Goal: Transaction & Acquisition: Obtain resource

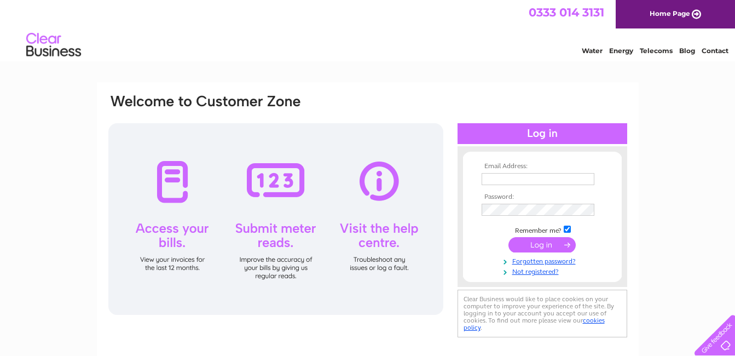
type input "trixiwilliams@aol.com"
click at [543, 244] on input "submit" at bounding box center [542, 244] width 67 height 15
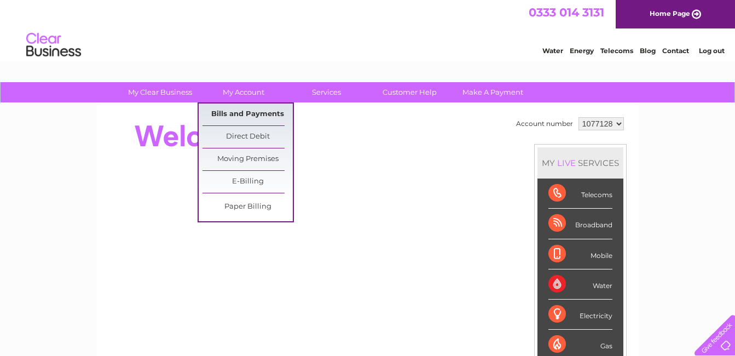
click at [241, 114] on link "Bills and Payments" at bounding box center [248, 114] width 90 height 22
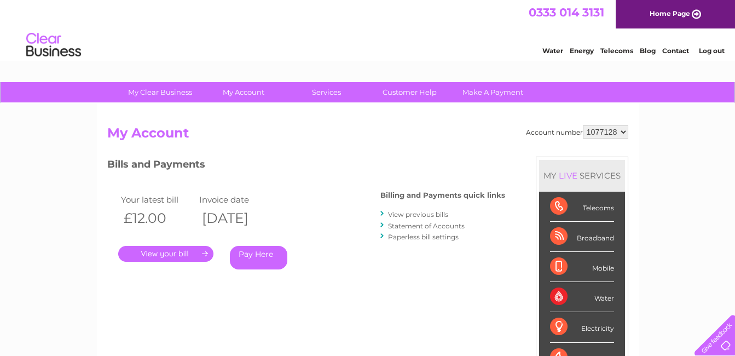
click at [164, 254] on link "." at bounding box center [165, 254] width 95 height 16
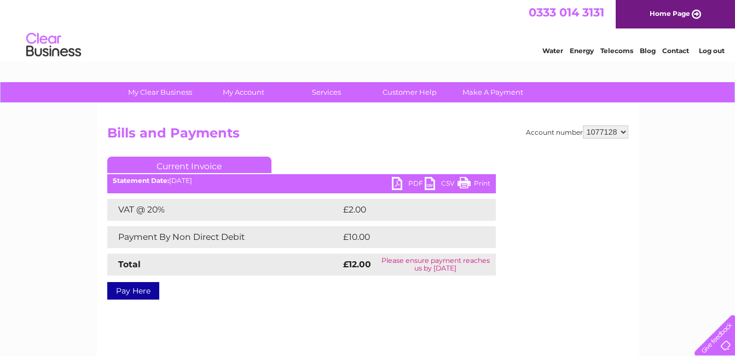
click at [397, 184] on link "PDF" at bounding box center [408, 185] width 33 height 16
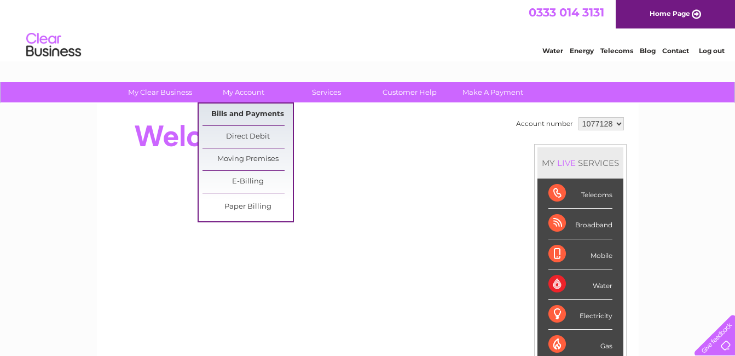
click at [250, 115] on link "Bills and Payments" at bounding box center [248, 114] width 90 height 22
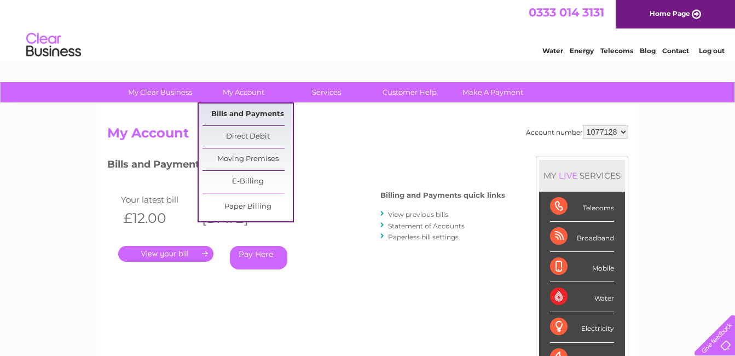
click at [246, 111] on link "Bills and Payments" at bounding box center [248, 114] width 90 height 22
